Goal: Information Seeking & Learning: Compare options

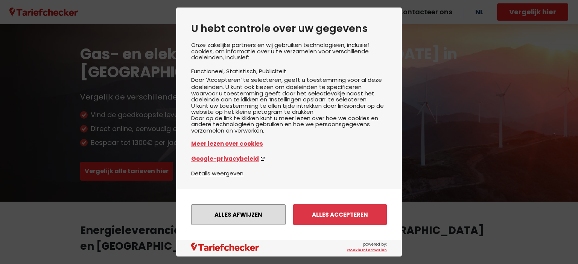
click at [250, 214] on button "Alles afwijzen" at bounding box center [238, 215] width 94 height 21
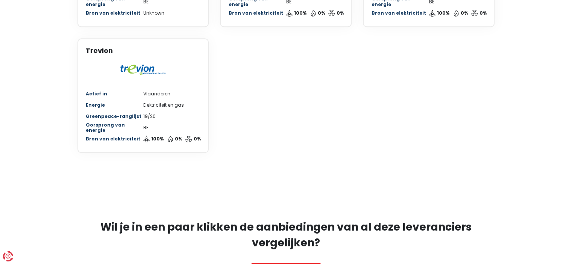
scroll to position [715, 0]
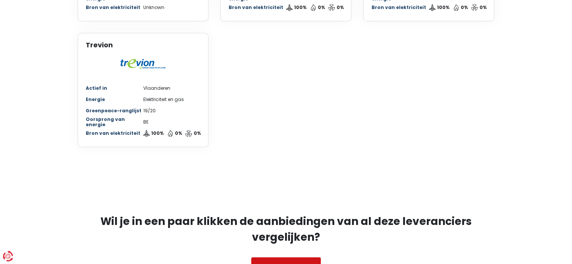
click at [295, 258] on link "Vergelijk hier!" at bounding box center [286, 267] width 70 height 19
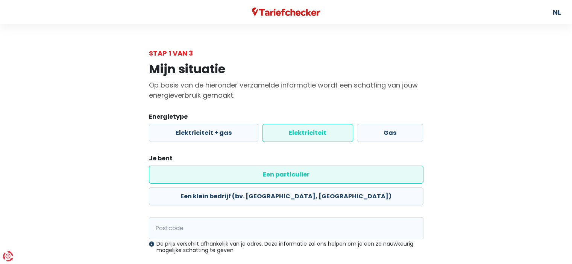
click at [304, 133] on label "Elektriciteit" at bounding box center [307, 133] width 91 height 18
click at [304, 133] on input "Elektriciteit" at bounding box center [307, 133] width 91 height 18
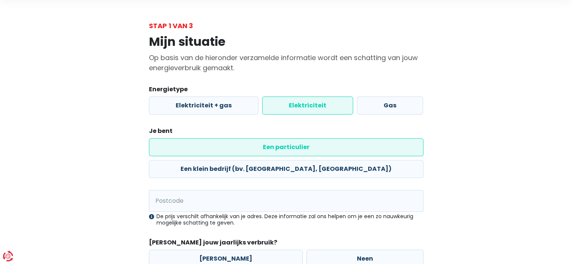
scroll to position [67, 0]
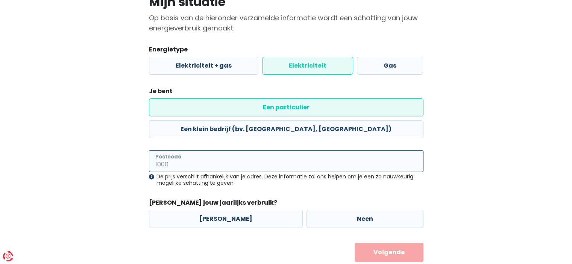
click at [190, 150] on input "Postcode" at bounding box center [286, 161] width 275 height 22
type input "8790"
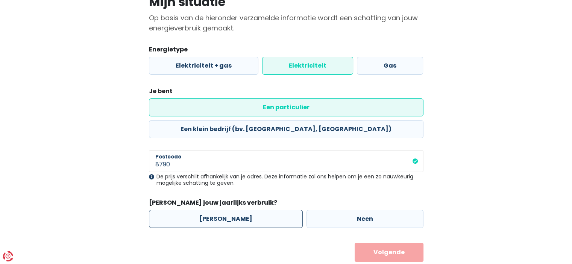
click at [220, 210] on label "[PERSON_NAME]" at bounding box center [226, 219] width 154 height 18
click at [220, 210] on input "[PERSON_NAME]" at bounding box center [226, 219] width 154 height 18
radio input "true"
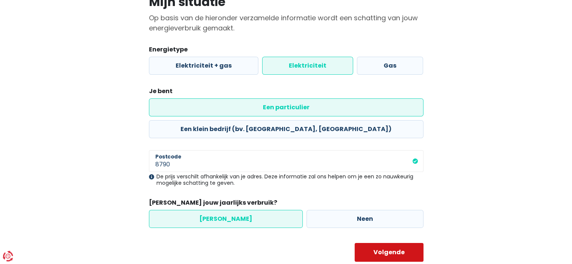
click at [382, 243] on button "Volgende" at bounding box center [389, 252] width 69 height 19
select select
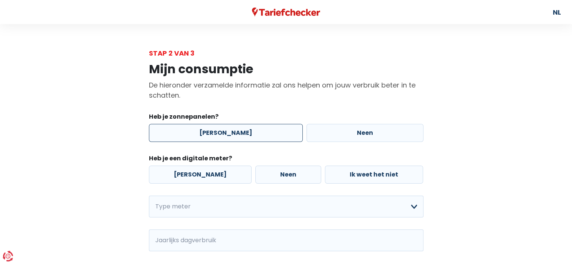
click at [219, 136] on label "[PERSON_NAME]" at bounding box center [226, 133] width 154 height 18
click at [219, 136] on input "[PERSON_NAME]" at bounding box center [226, 133] width 154 height 18
radio input "true"
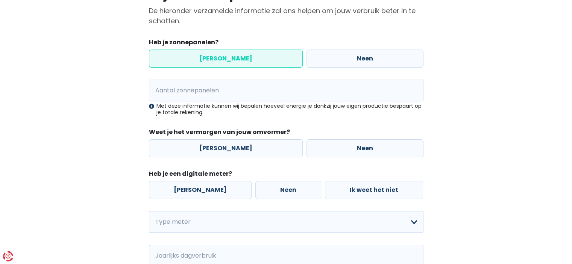
scroll to position [75, 0]
click at [235, 147] on label "[PERSON_NAME]" at bounding box center [226, 148] width 154 height 18
click at [235, 147] on input "[PERSON_NAME]" at bounding box center [226, 148] width 154 height 18
radio input "true"
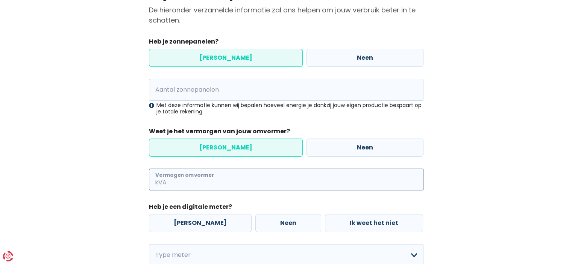
click at [211, 184] on input "Vermogen omvormer" at bounding box center [295, 180] width 255 height 22
type input "3600"
click at [188, 223] on label "[PERSON_NAME]" at bounding box center [200, 223] width 103 height 18
click at [188, 223] on input "[PERSON_NAME]" at bounding box center [200, 223] width 103 height 18
radio input "true"
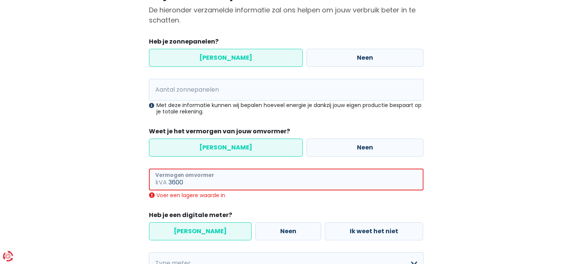
click at [188, 183] on input "3600" at bounding box center [296, 180] width 255 height 22
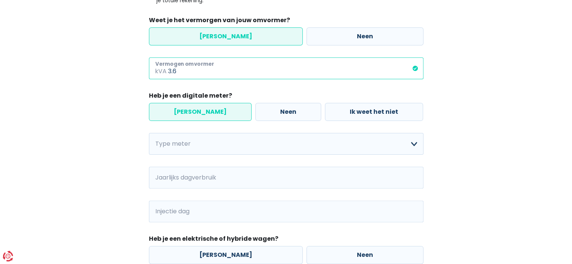
scroll to position [188, 0]
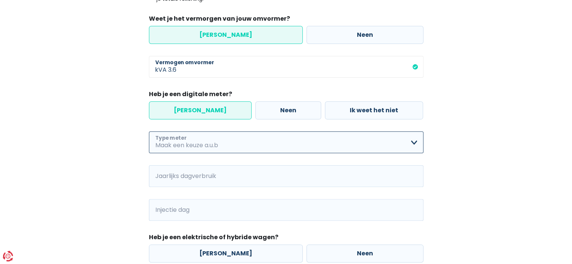
type input "3"
click at [190, 143] on select "Enkelvoudig Tweevoudig Enkelvoudig + uitsluitend nachttarief Tweevoudig + uitsl…" at bounding box center [286, 143] width 275 height 22
select select "day_single_rate"
click at [149, 132] on select "Enkelvoudig Tweevoudig Enkelvoudig + uitsluitend nachttarief Tweevoudig + uitsl…" at bounding box center [286, 143] width 275 height 22
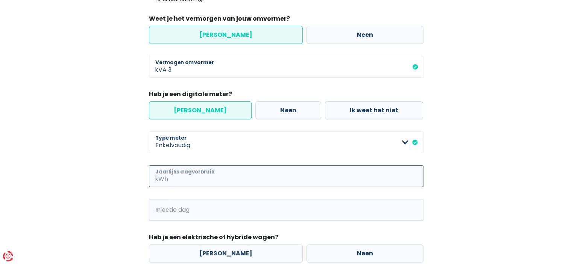
click at [198, 179] on input "Jaarlijks dagverbruik" at bounding box center [297, 177] width 254 height 22
type input "2500"
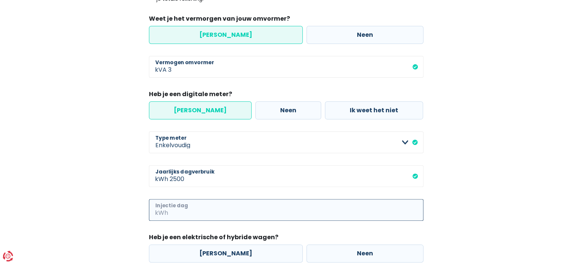
click at [183, 213] on input "Injectie dag" at bounding box center [297, 210] width 254 height 22
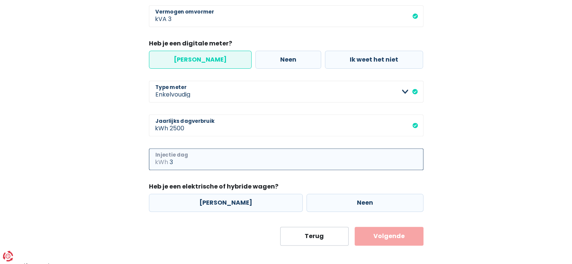
scroll to position [245, 0]
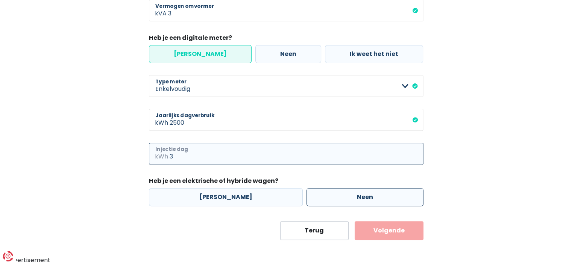
type input "3"
click at [328, 197] on label "Neen" at bounding box center [365, 197] width 117 height 18
click at [328, 197] on input "Neen" at bounding box center [365, 197] width 117 height 18
radio input "true"
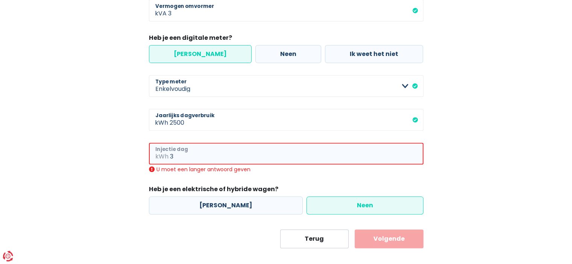
click at [179, 156] on input "3" at bounding box center [297, 154] width 254 height 22
click at [371, 240] on button "Volgende" at bounding box center [389, 239] width 69 height 19
click at [256, 174] on div "Heb je zonnepanelen? Ja Neen Aantal zonnepanelen Met deze informatie kunnen wij…" at bounding box center [286, 41] width 275 height 347
click at [182, 156] on input "3.6" at bounding box center [297, 154] width 254 height 22
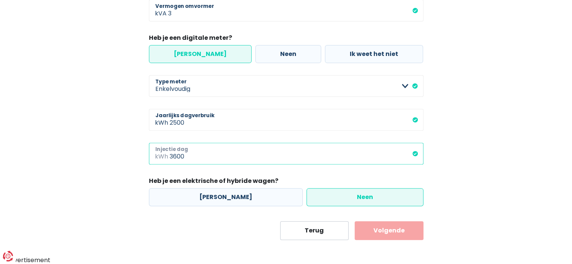
type input "3600"
click at [378, 232] on button "Volgende" at bounding box center [389, 231] width 69 height 19
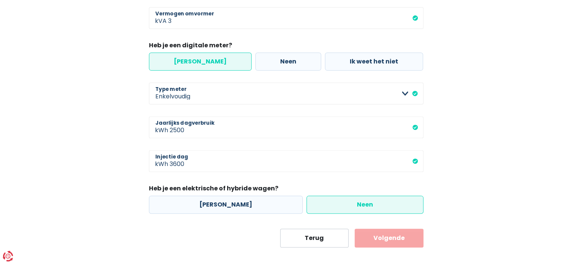
scroll to position [253, 0]
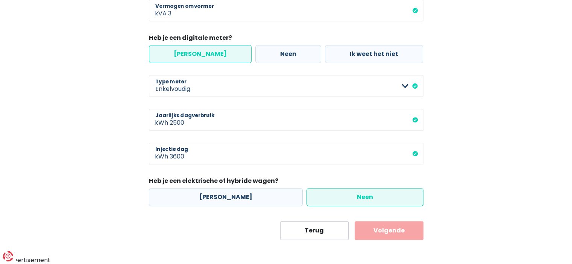
click at [382, 231] on button "Volgende" at bounding box center [389, 231] width 69 height 19
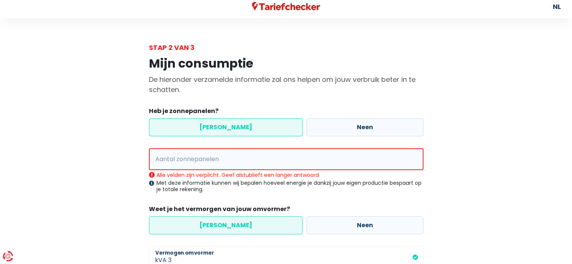
scroll to position [0, 0]
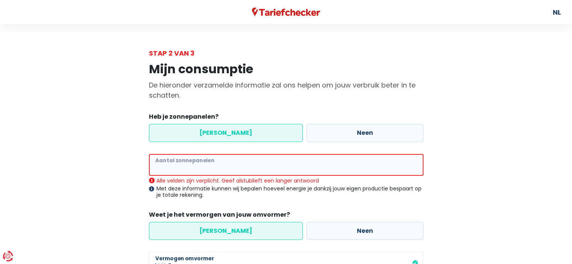
click at [173, 166] on input "Aantal zonnepanelen" at bounding box center [286, 165] width 275 height 22
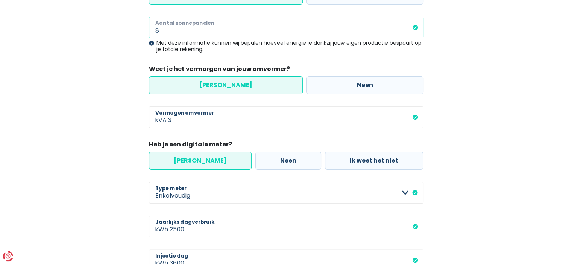
scroll to position [150, 0]
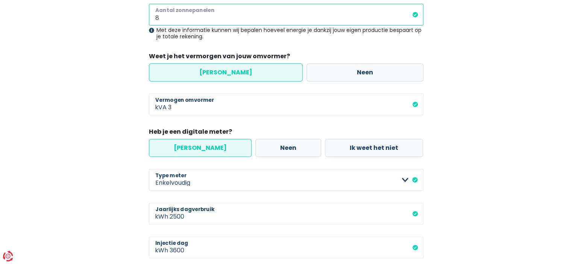
type input "8"
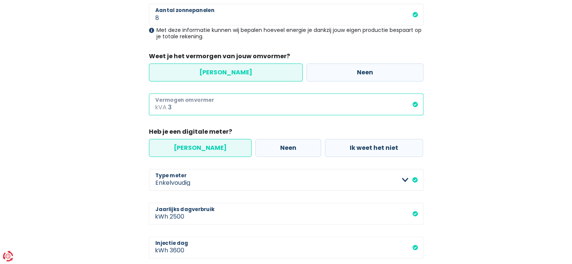
click at [178, 112] on input "3" at bounding box center [295, 105] width 255 height 22
type input "3"
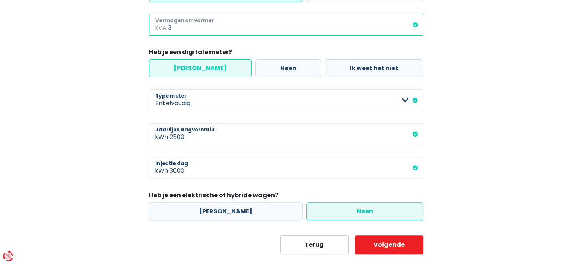
scroll to position [245, 0]
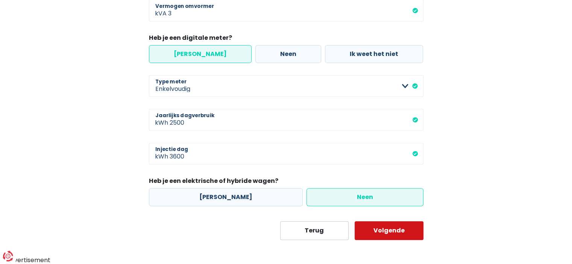
click at [389, 233] on button "Volgende" at bounding box center [389, 231] width 69 height 19
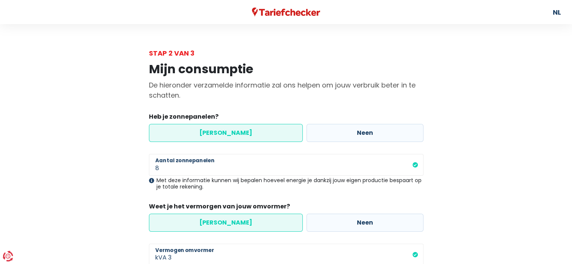
scroll to position [245, 0]
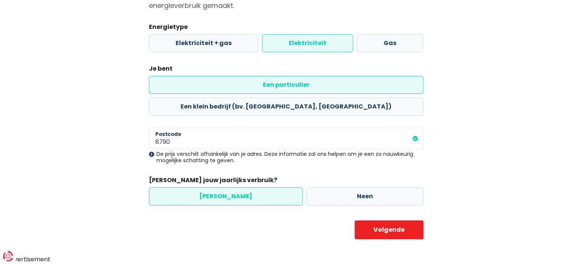
scroll to position [67, 0]
